Goal: Task Accomplishment & Management: Manage account settings

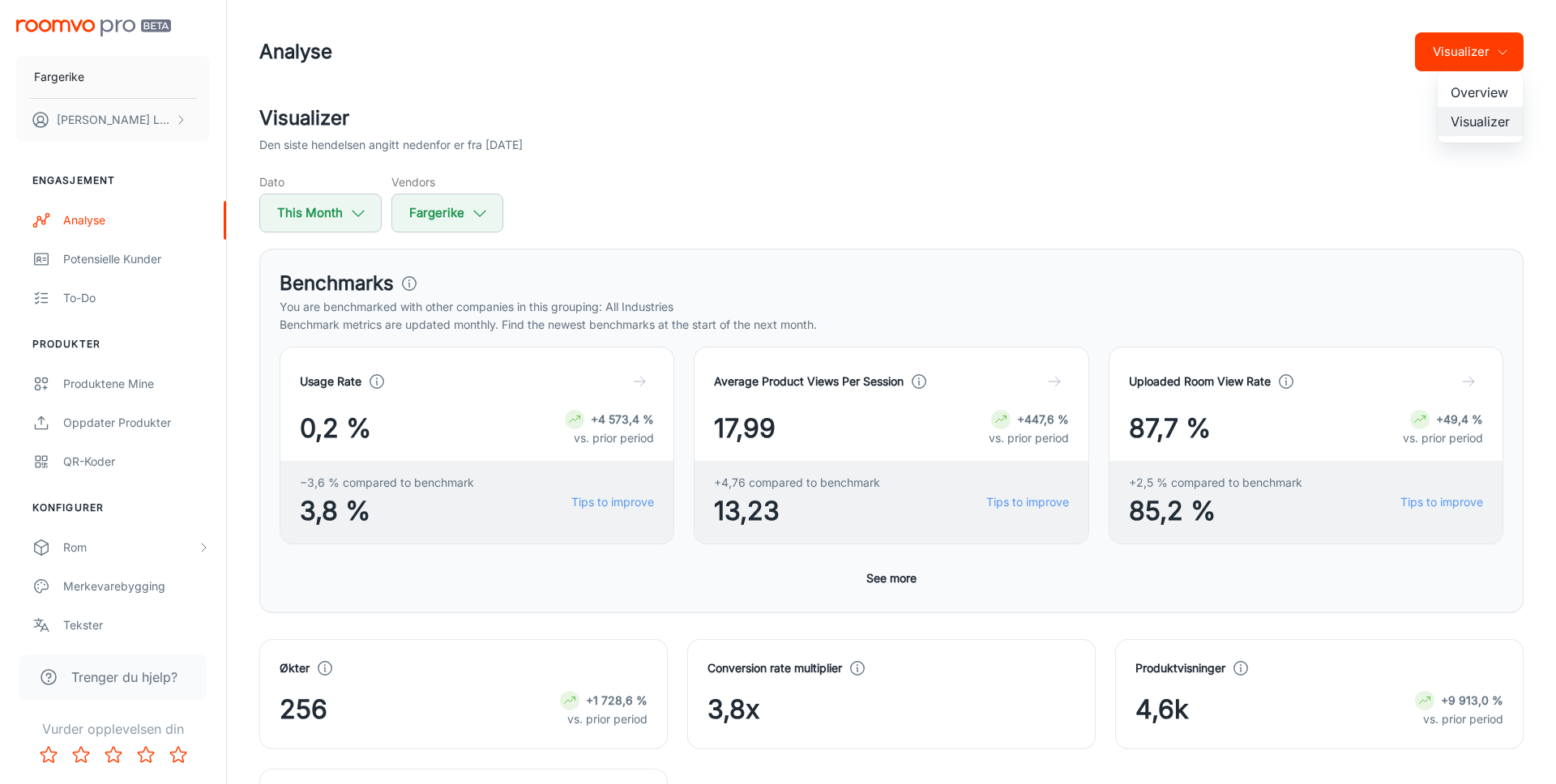
click at [967, 231] on div at bounding box center [778, 392] width 1556 height 784
click at [821, 168] on div "Visualizer Den siste hendelsen angitt nedenfor er fra 2025-08-13 Dato This Mont…" at bounding box center [891, 168] width 1265 height 129
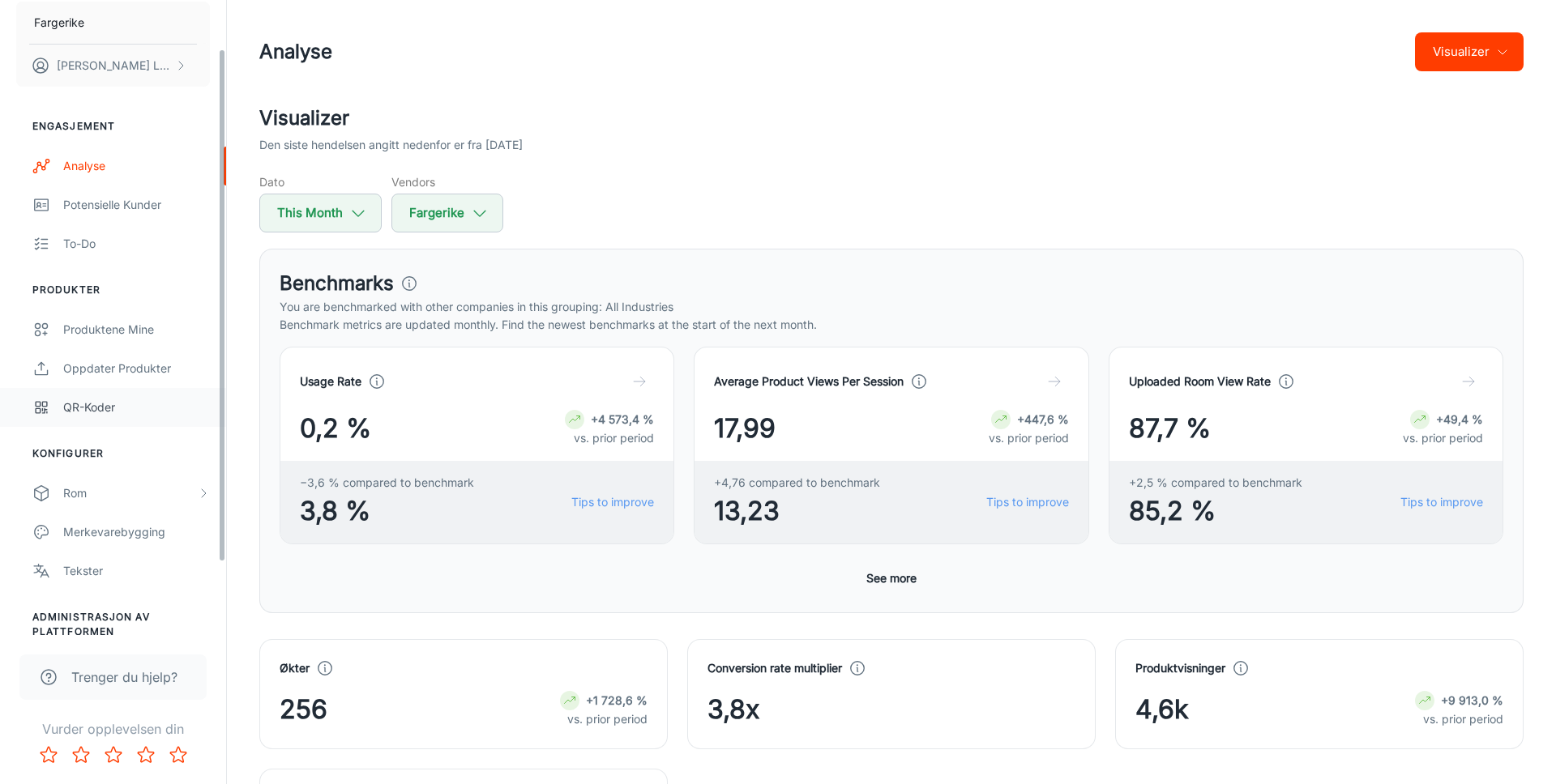
scroll to position [149, 0]
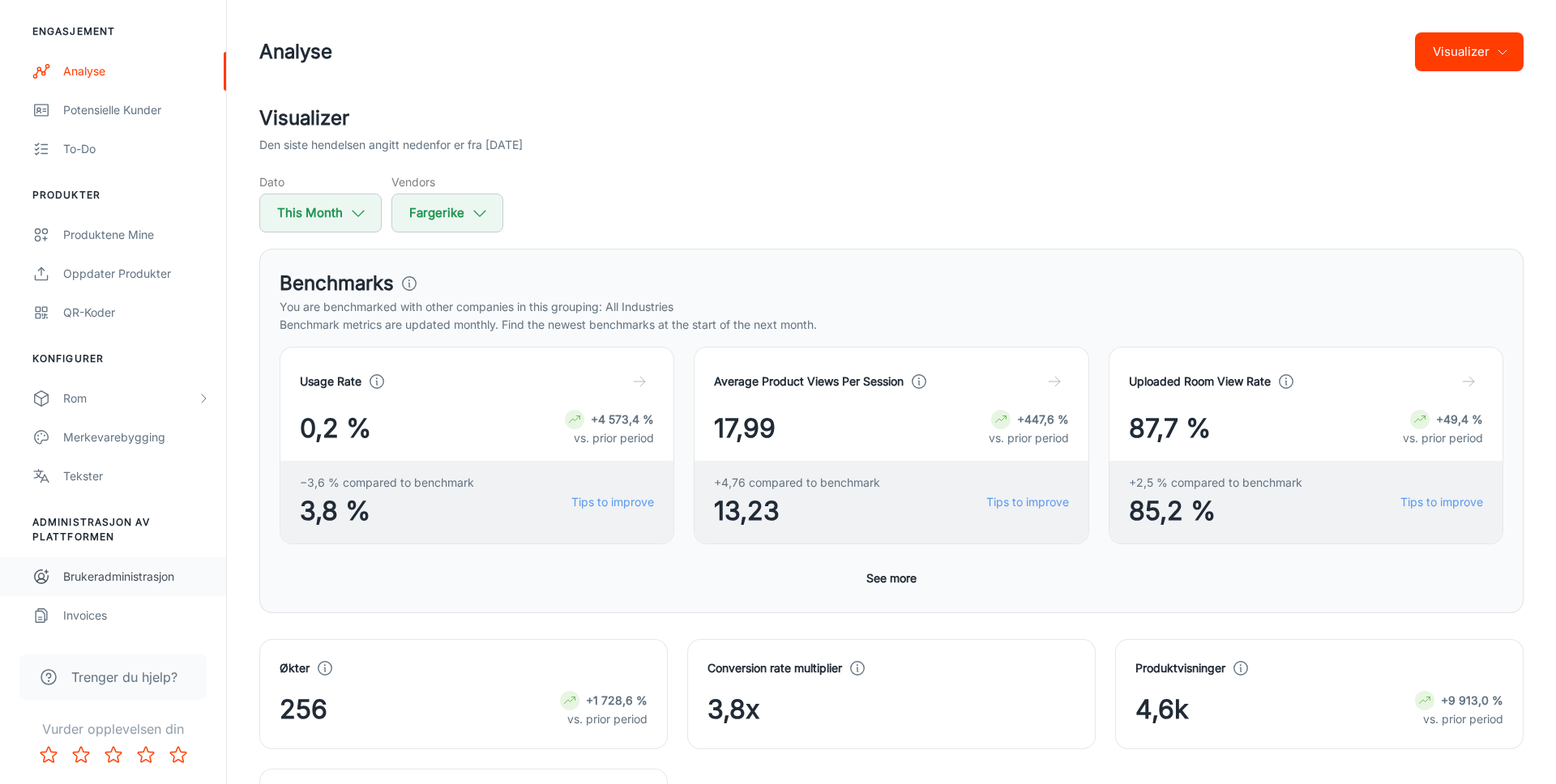
click at [129, 573] on div "Brukeradministrasjon" at bounding box center [136, 577] width 147 height 18
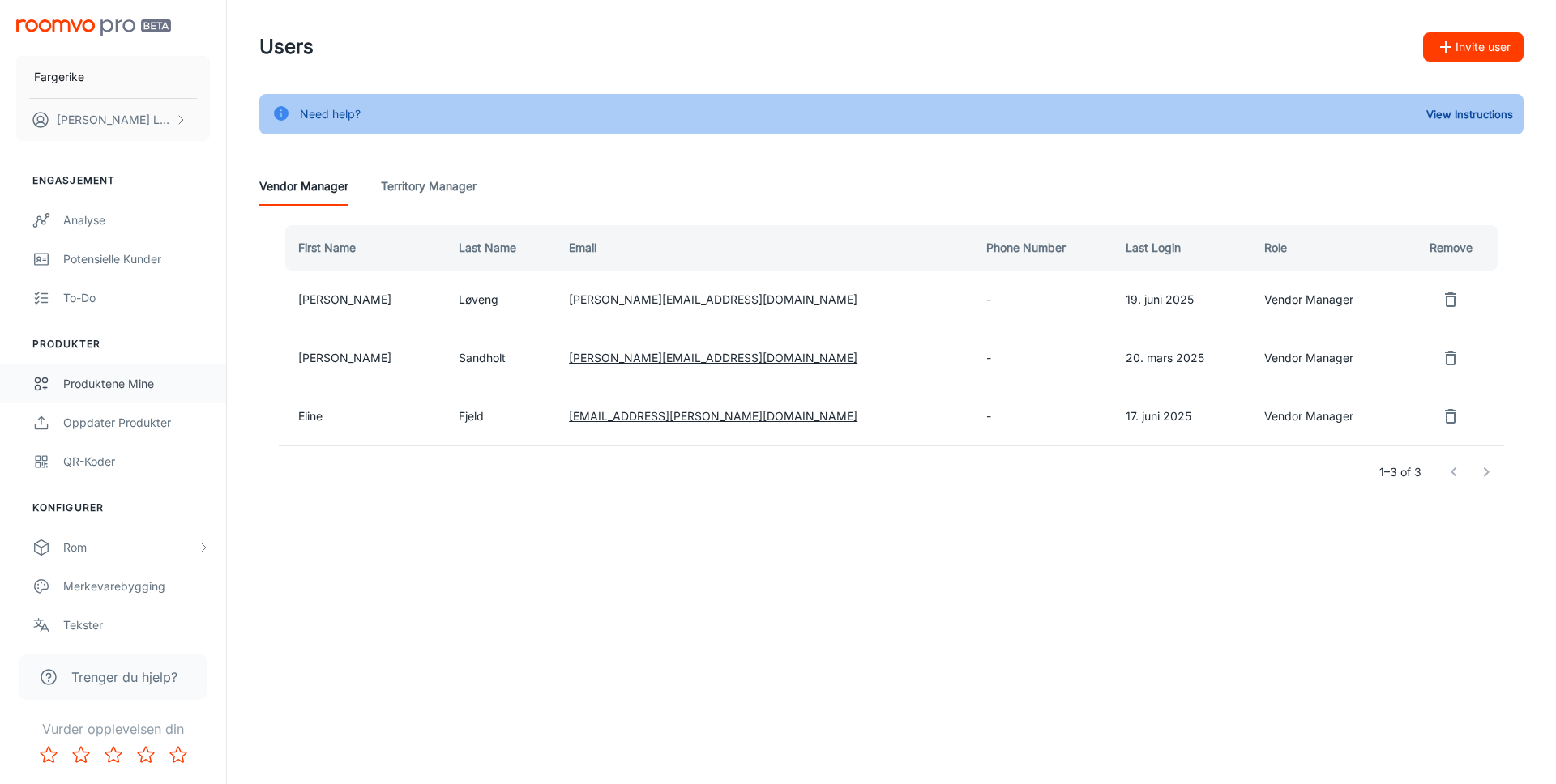
click at [127, 396] on link "Produktene mine" at bounding box center [113, 383] width 226 height 39
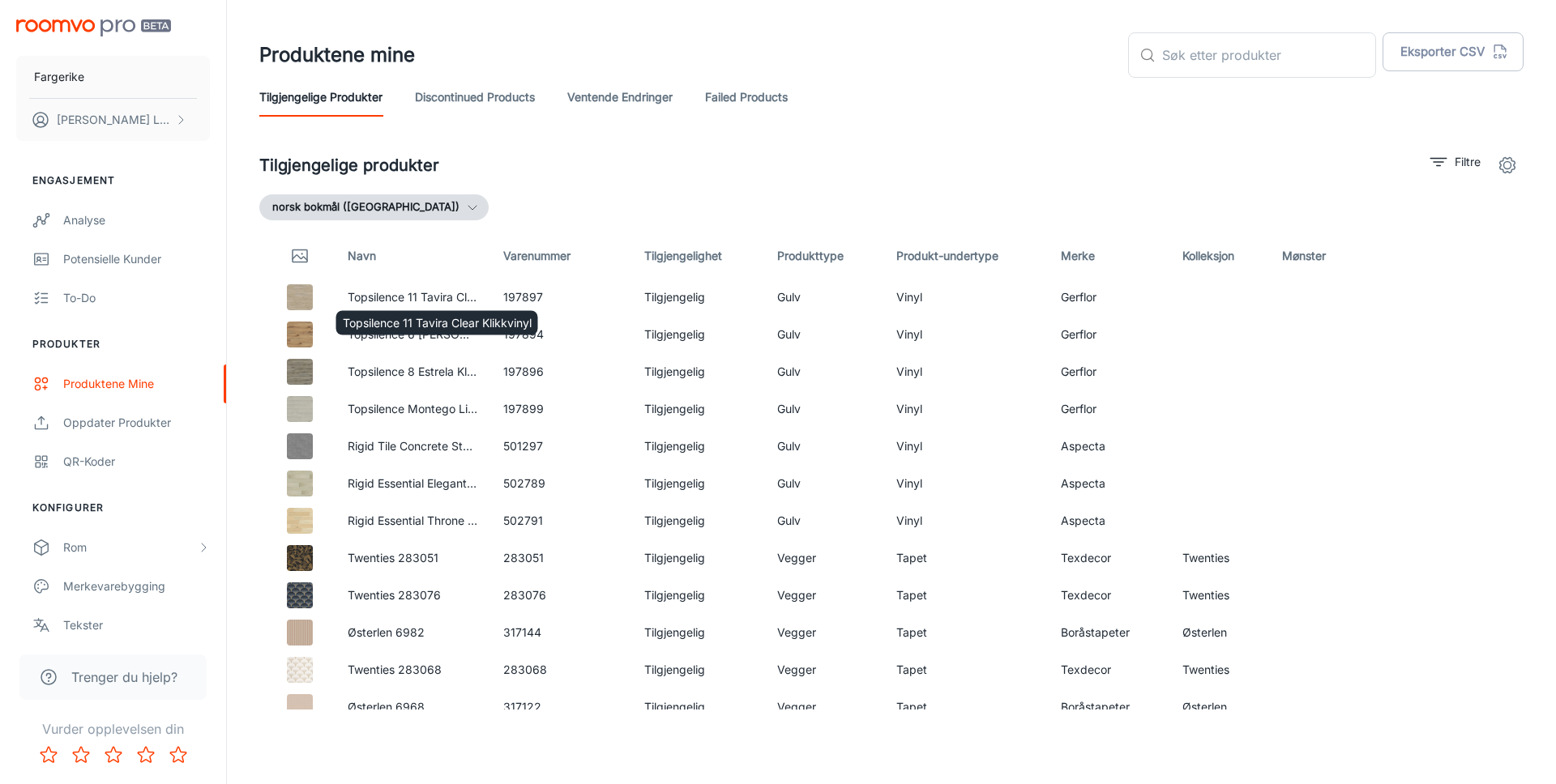
click at [367, 300] on div "Topsilence 11 Tavira Clear Klikkvinyl" at bounding box center [437, 318] width 205 height 37
drag, startPoint x: 341, startPoint y: 294, endPoint x: 402, endPoint y: 296, distance: 61.0
click at [402, 296] on td "Topsilence 11 Tavira Clear Klikkvinyl" at bounding box center [412, 297] width 157 height 37
copy link "Topsilence"
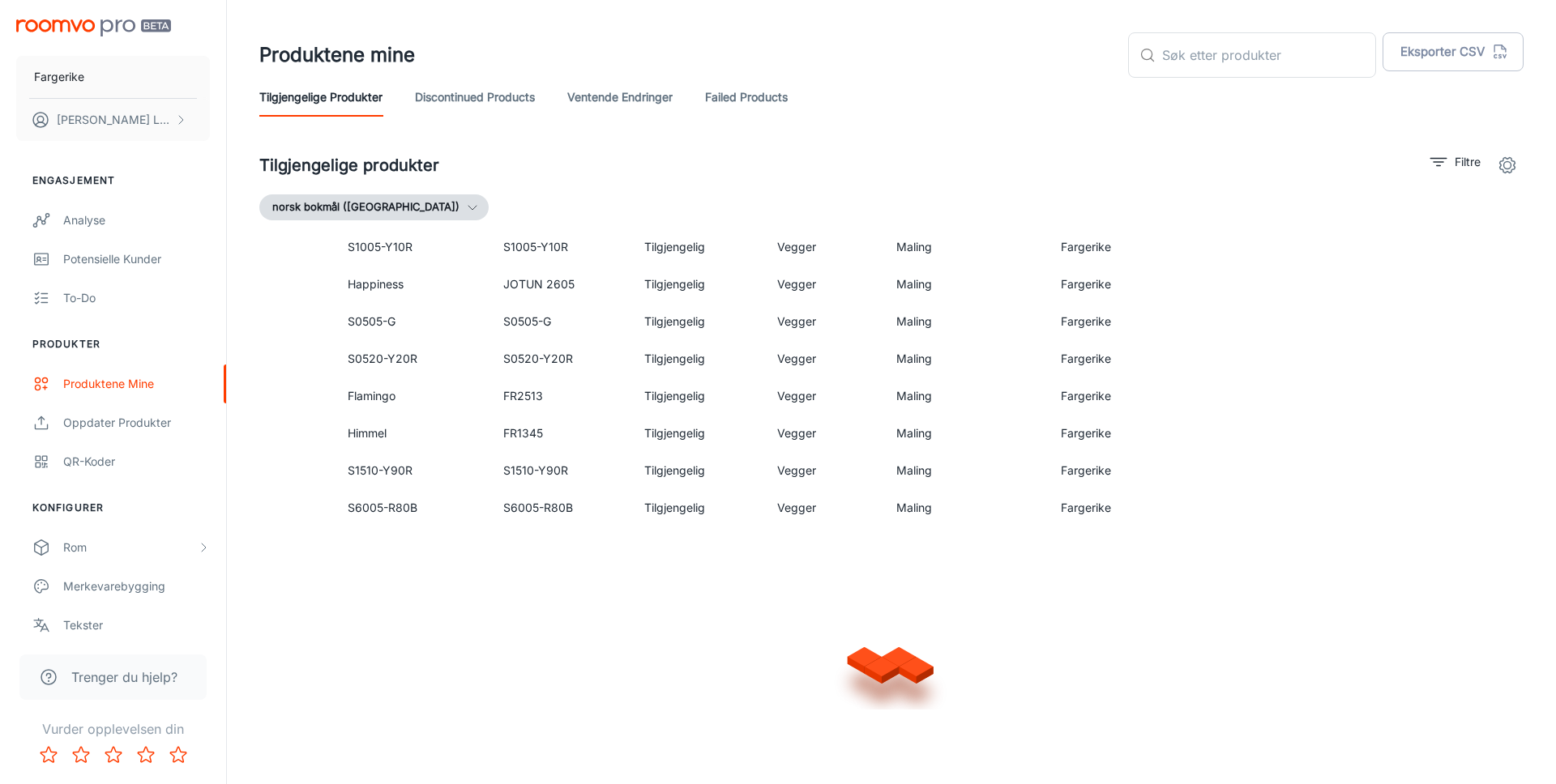
scroll to position [1031, 0]
